Goal: Go to known website: Go to known website

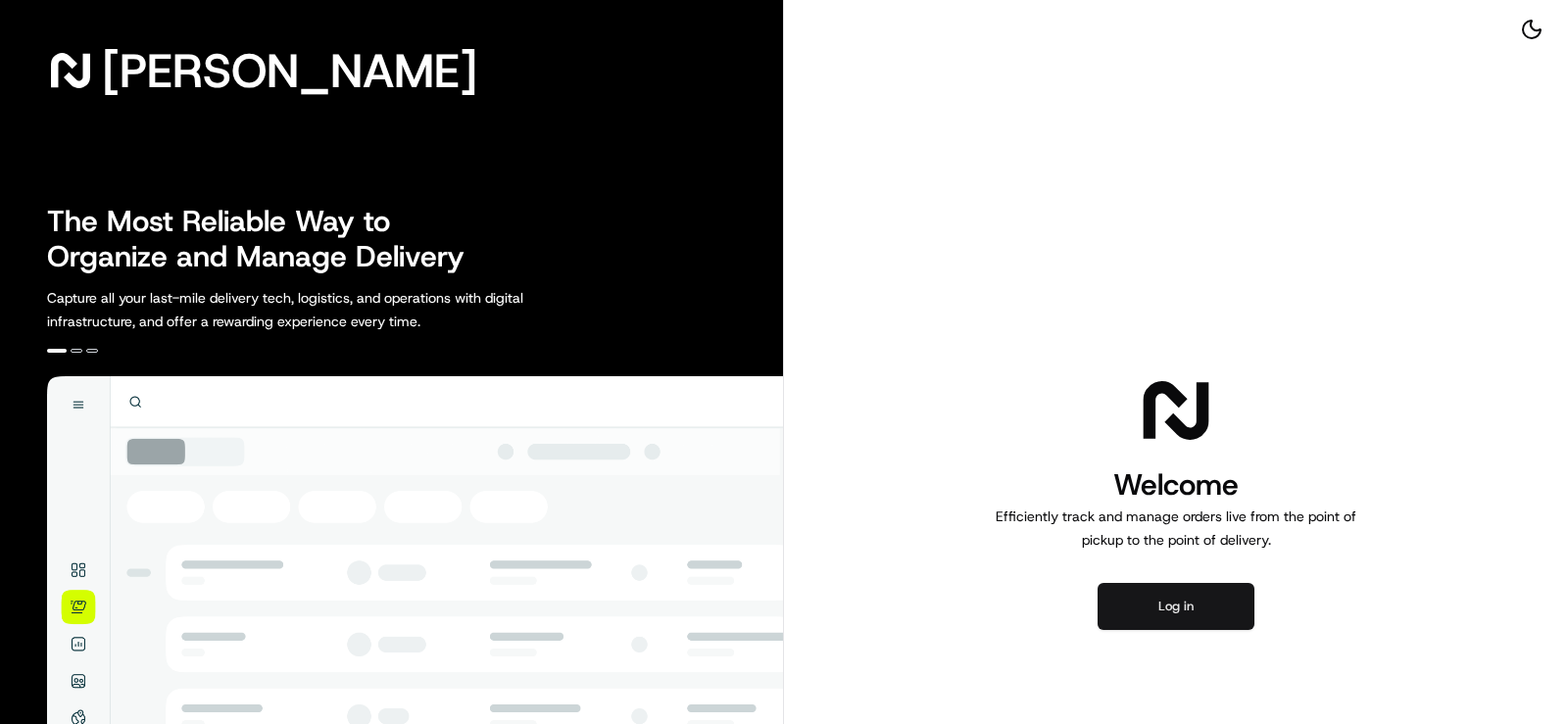
click at [1198, 603] on button "Log in" at bounding box center [1175, 606] width 157 height 47
click at [1149, 586] on button "Log in" at bounding box center [1175, 606] width 157 height 47
